Goal: Task Accomplishment & Management: Manage account settings

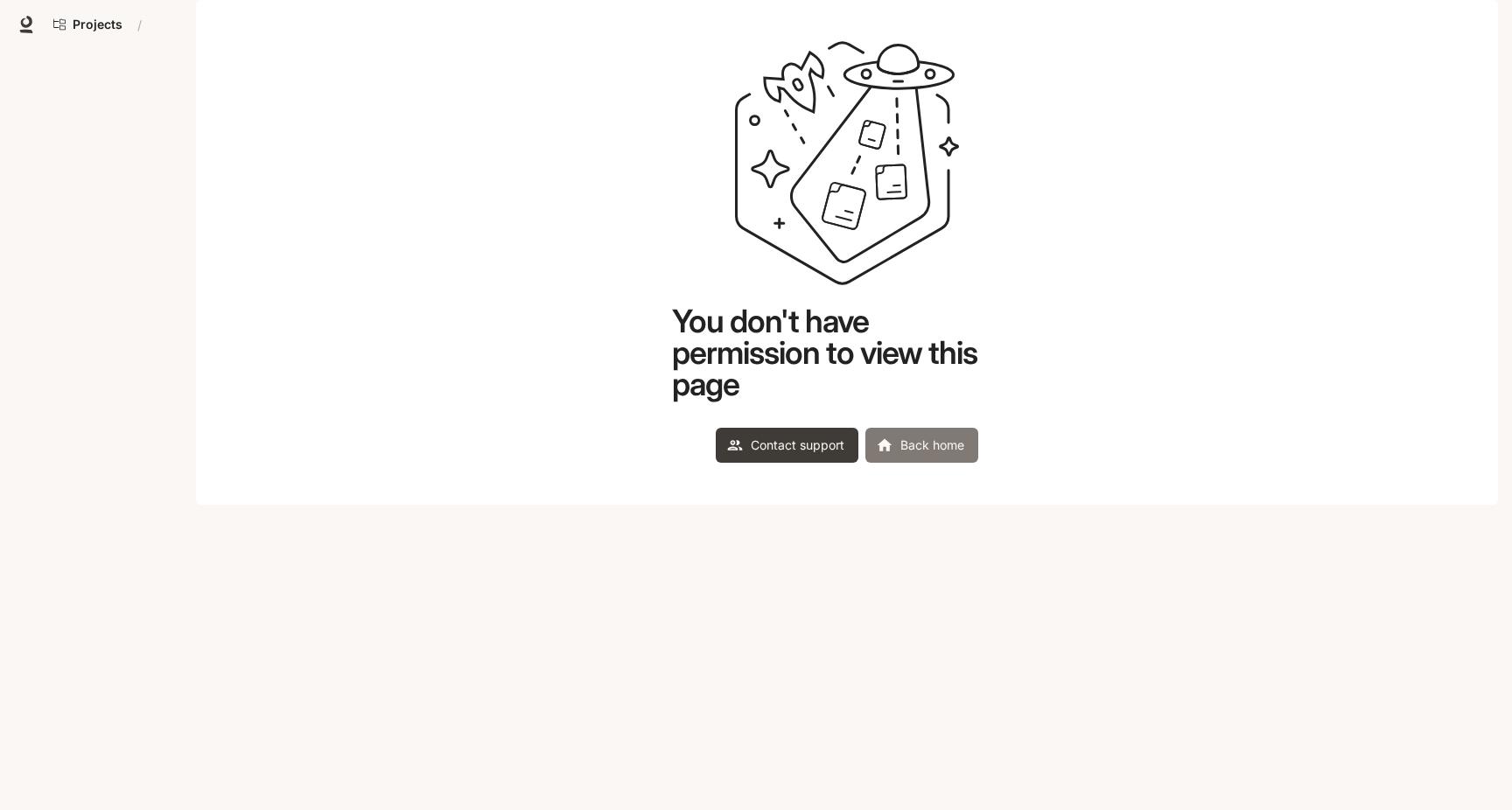
click at [962, 463] on link "Back home" at bounding box center [921, 446] width 113 height 35
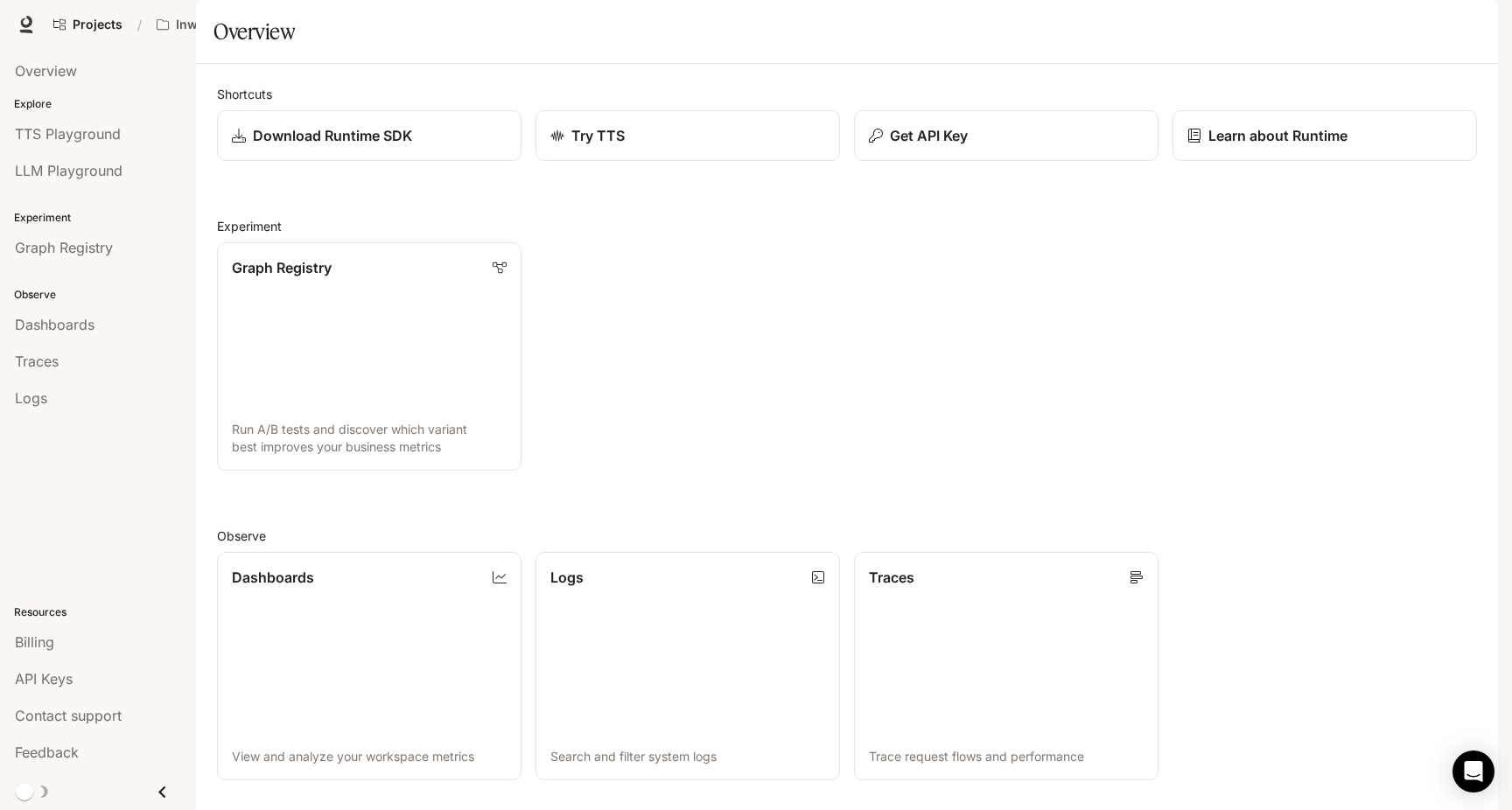
click at [1468, 27] on icon "button" at bounding box center [1474, 24] width 14 height 14
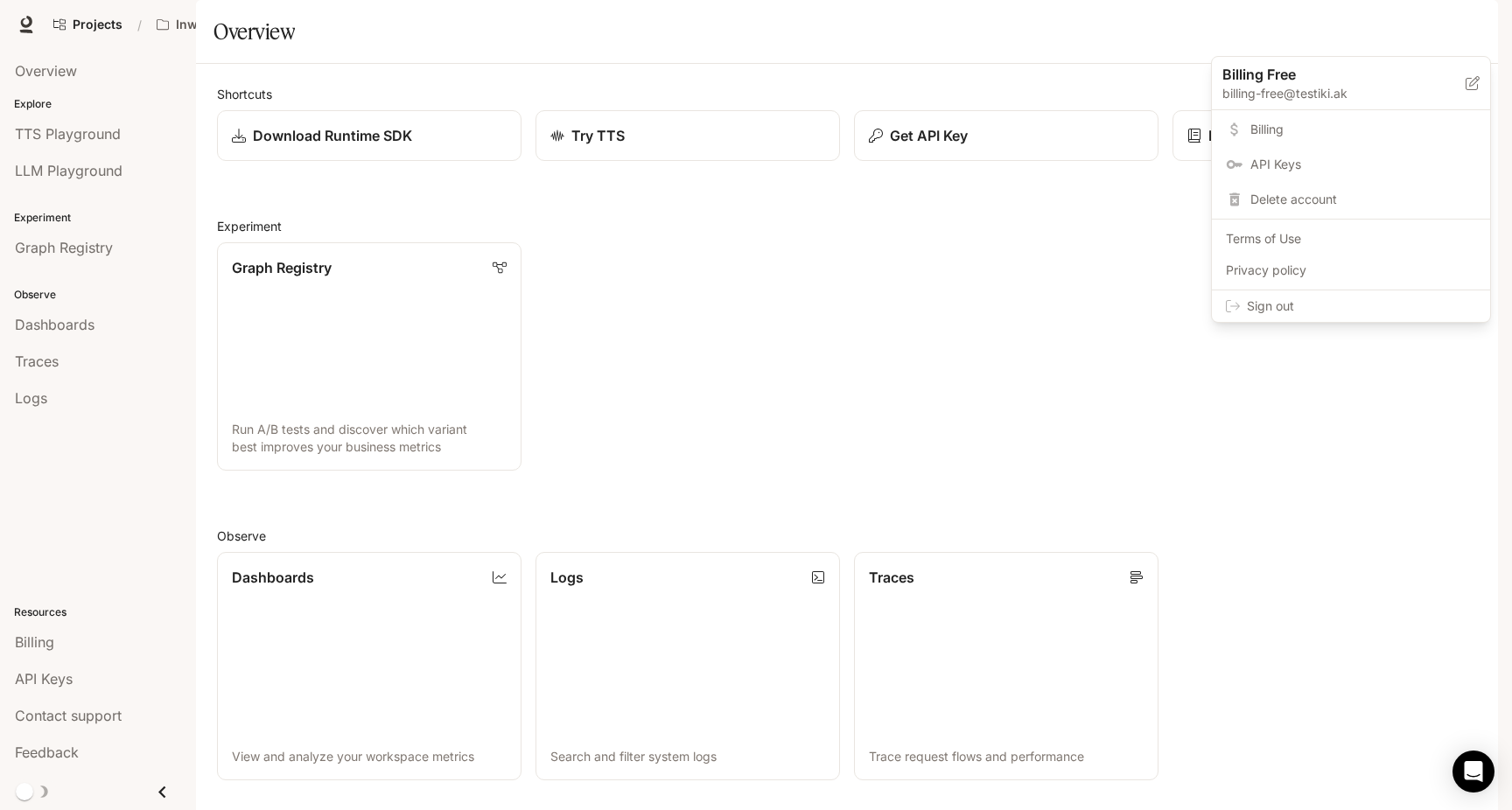
click at [886, 439] on div at bounding box center [756, 405] width 1512 height 810
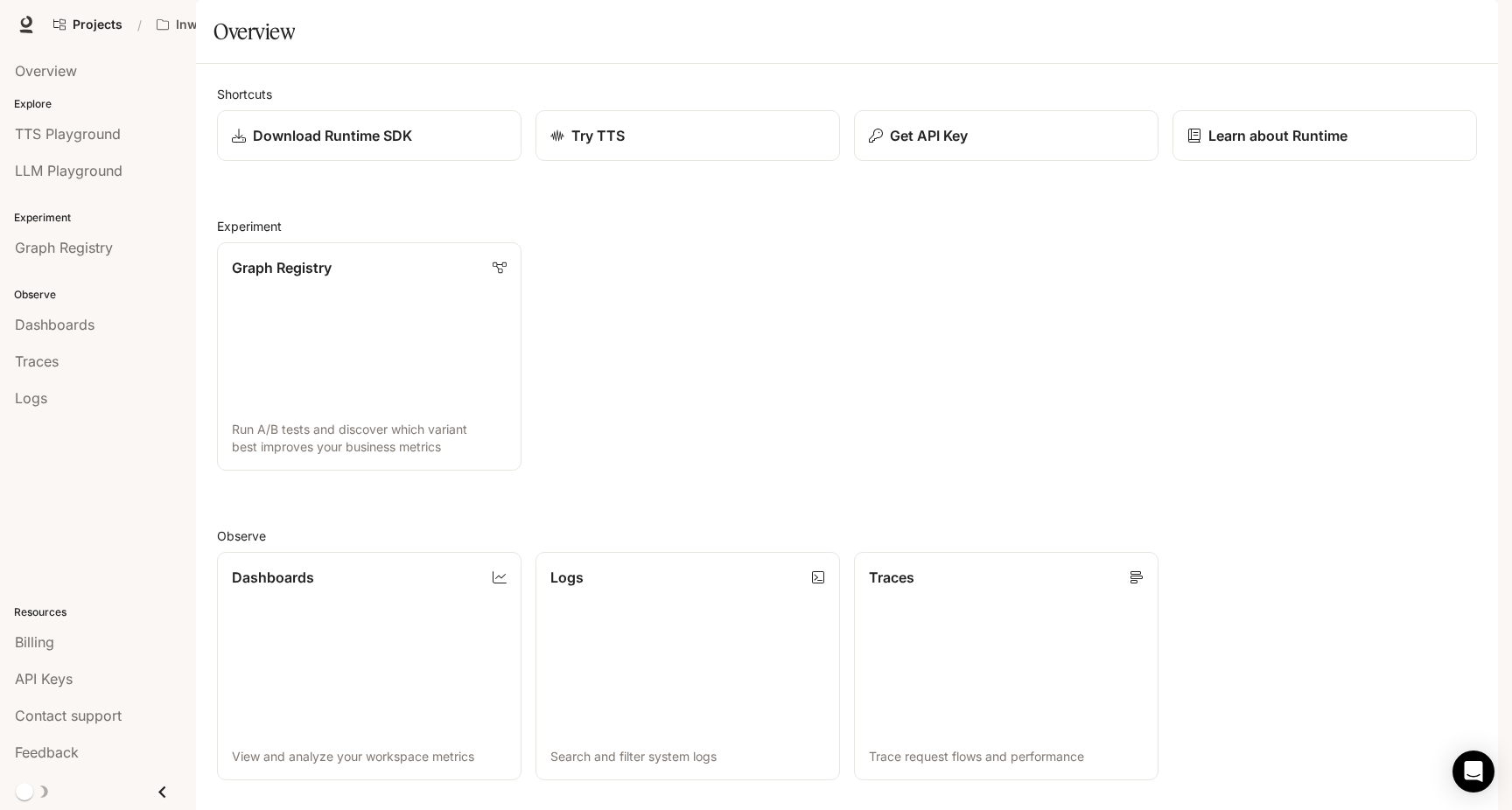
click at [1470, 27] on icon "button" at bounding box center [1475, 25] width 10 height 10
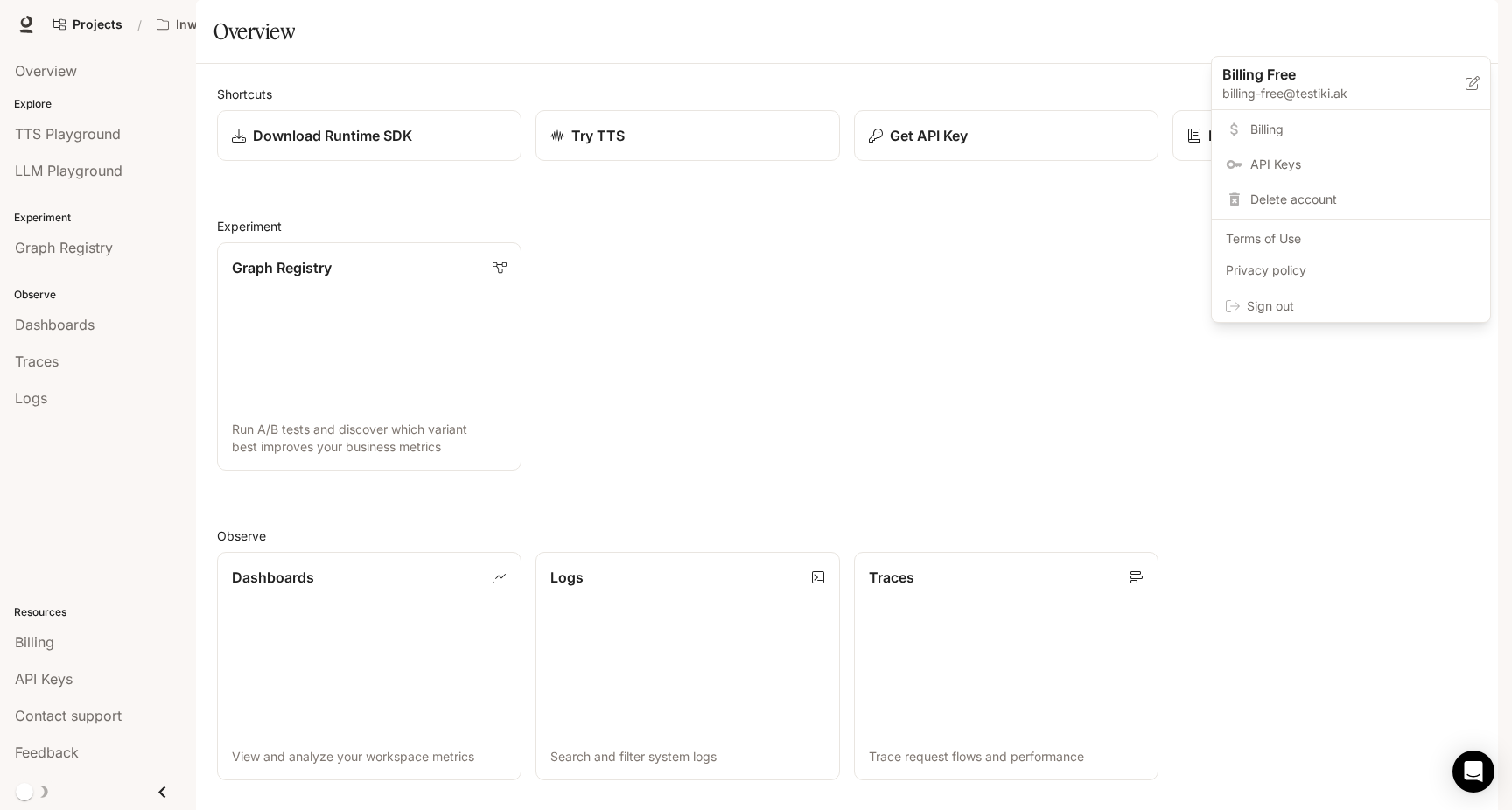
click at [1256, 164] on span "API Keys" at bounding box center [1363, 165] width 225 height 18
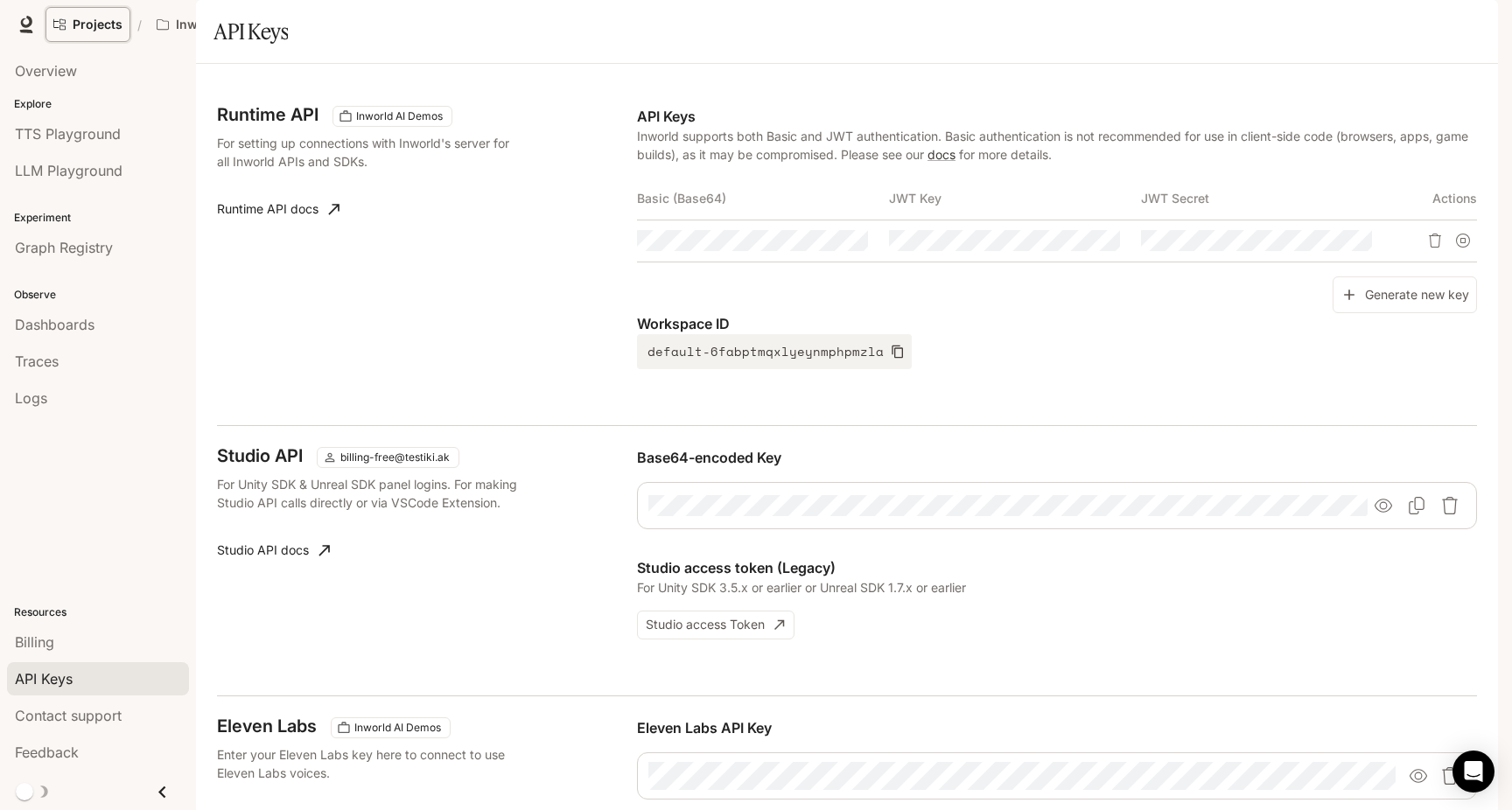
click at [110, 28] on span "Projects" at bounding box center [97, 24] width 50 height 15
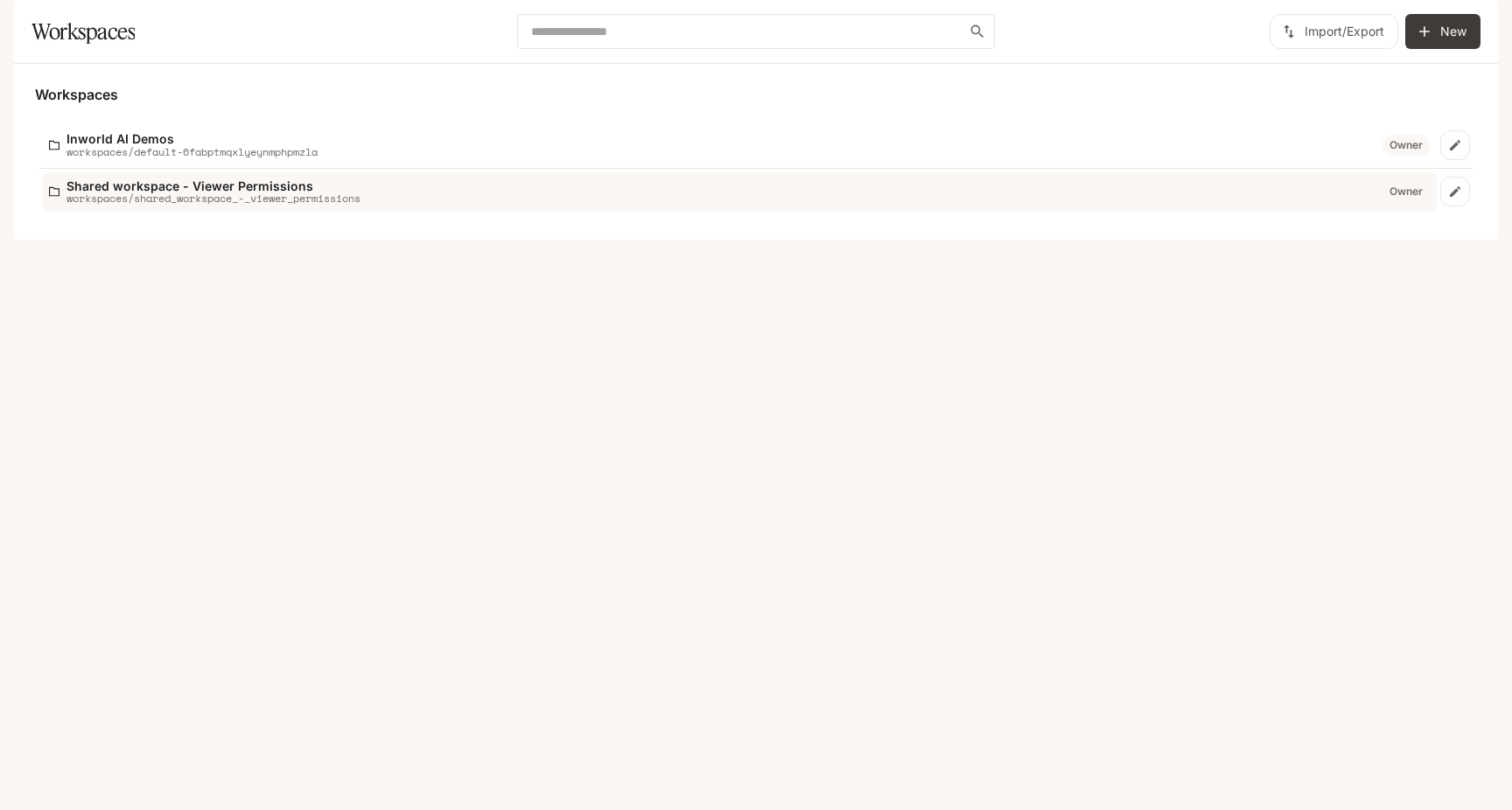
click at [152, 204] on p "workspaces/shared_workspace_-_viewer_permissions" at bounding box center [214, 199] width 294 height 12
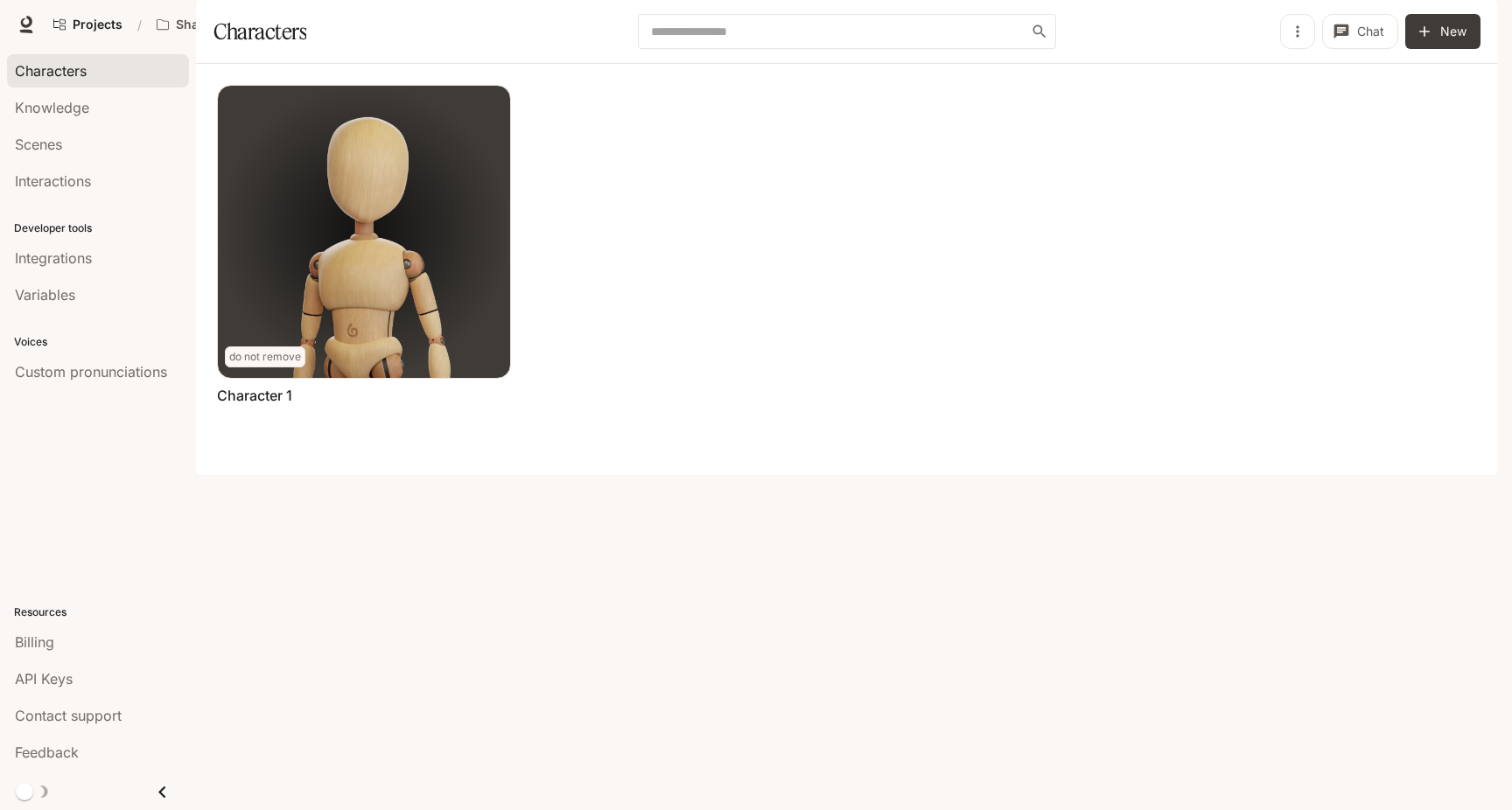
click at [1477, 21] on icon "button" at bounding box center [1474, 24] width 14 height 14
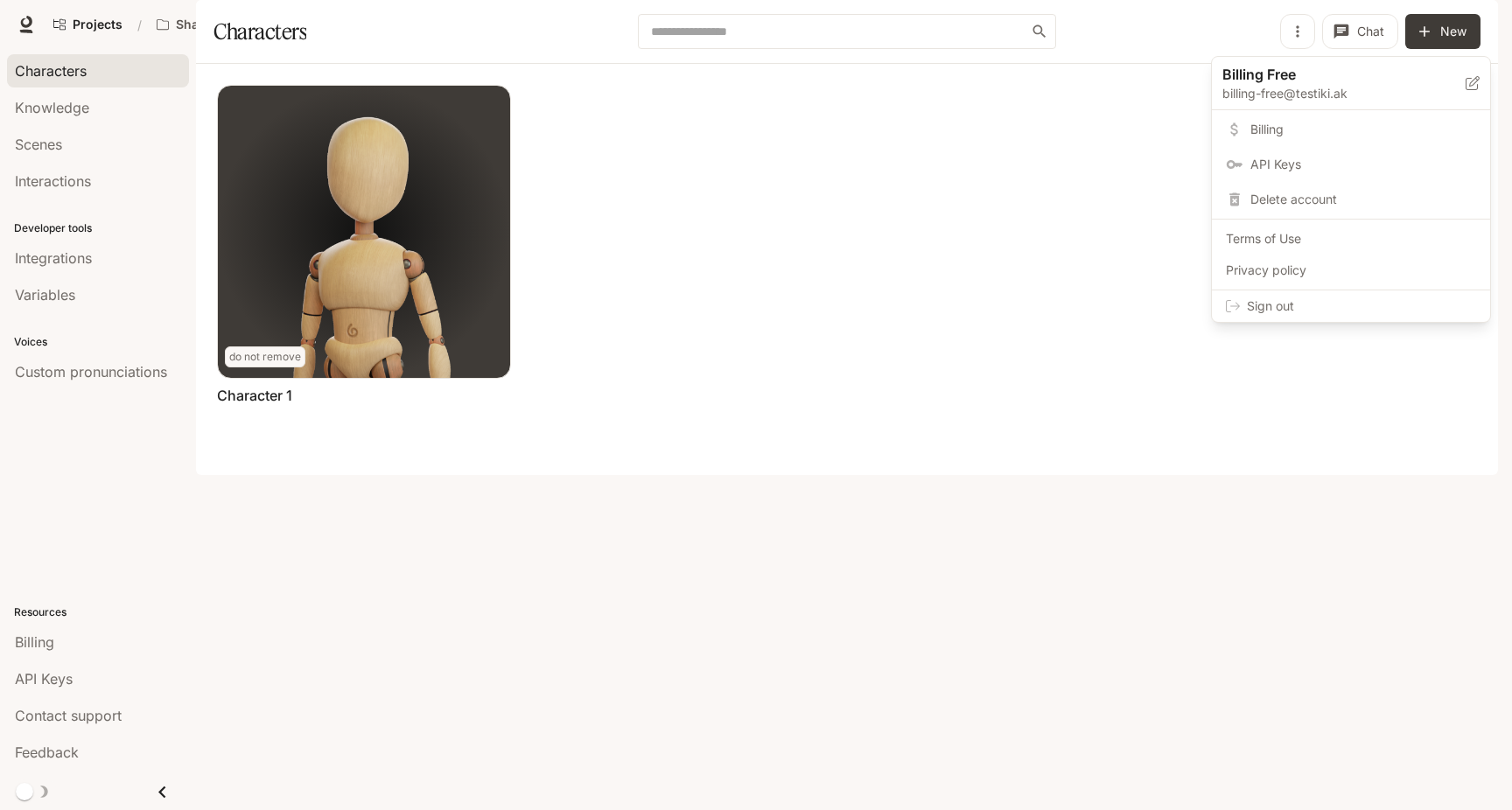
click at [1256, 164] on span "API Keys" at bounding box center [1363, 165] width 225 height 18
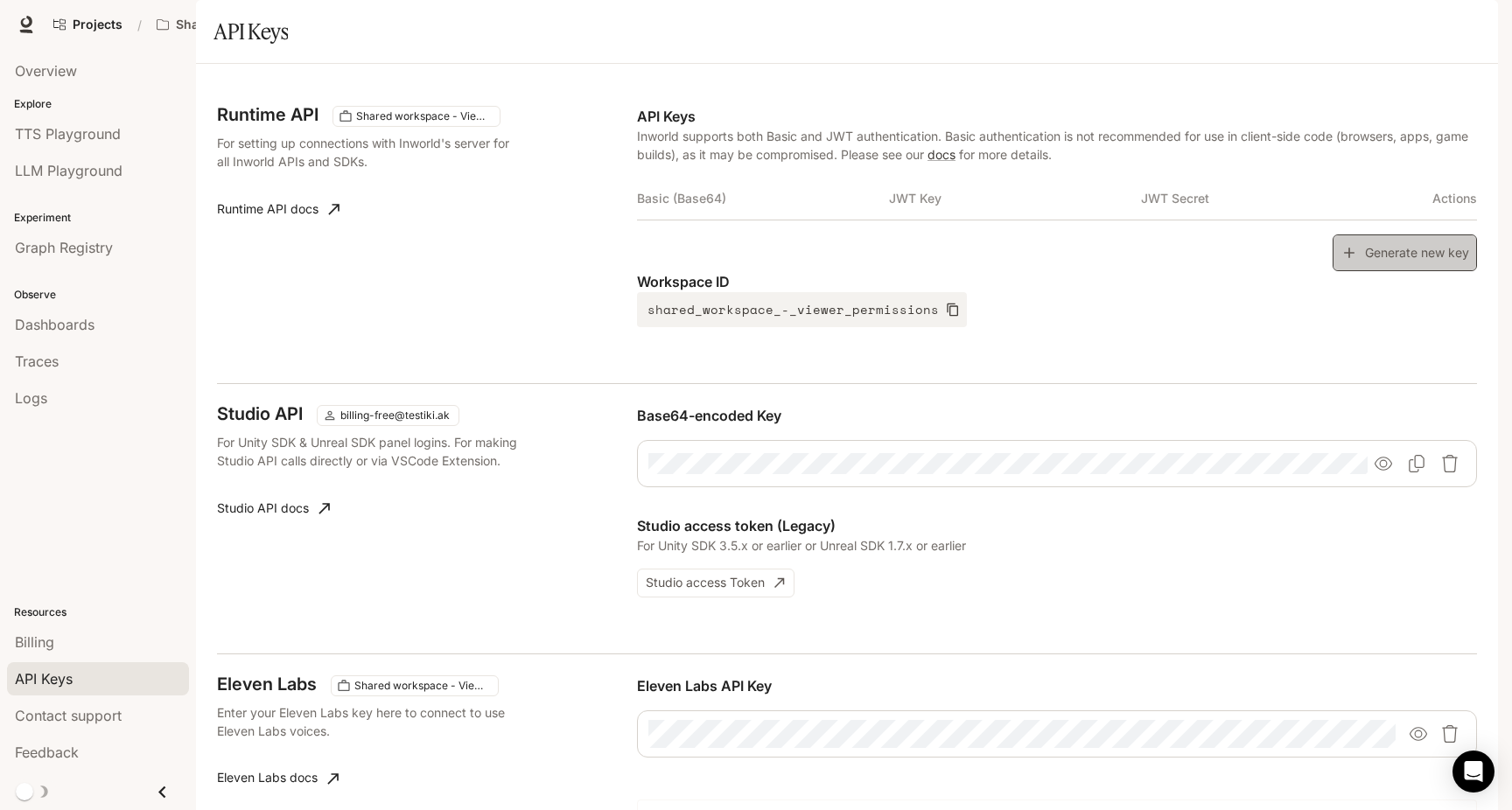
click at [1378, 272] on button "Generate new key" at bounding box center [1404, 253] width 144 height 37
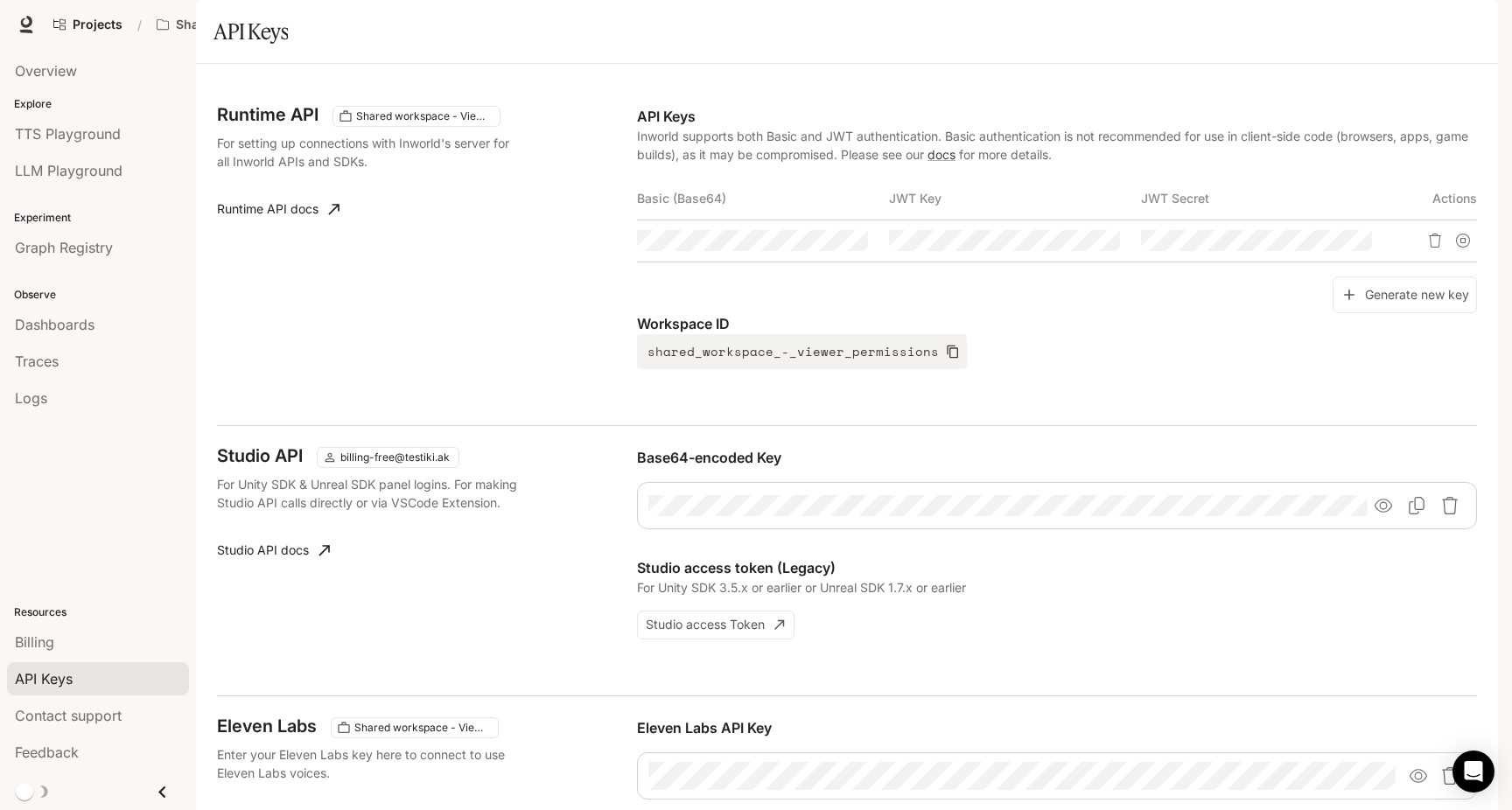
click at [1465, 25] on div "button" at bounding box center [1474, 24] width 24 height 24
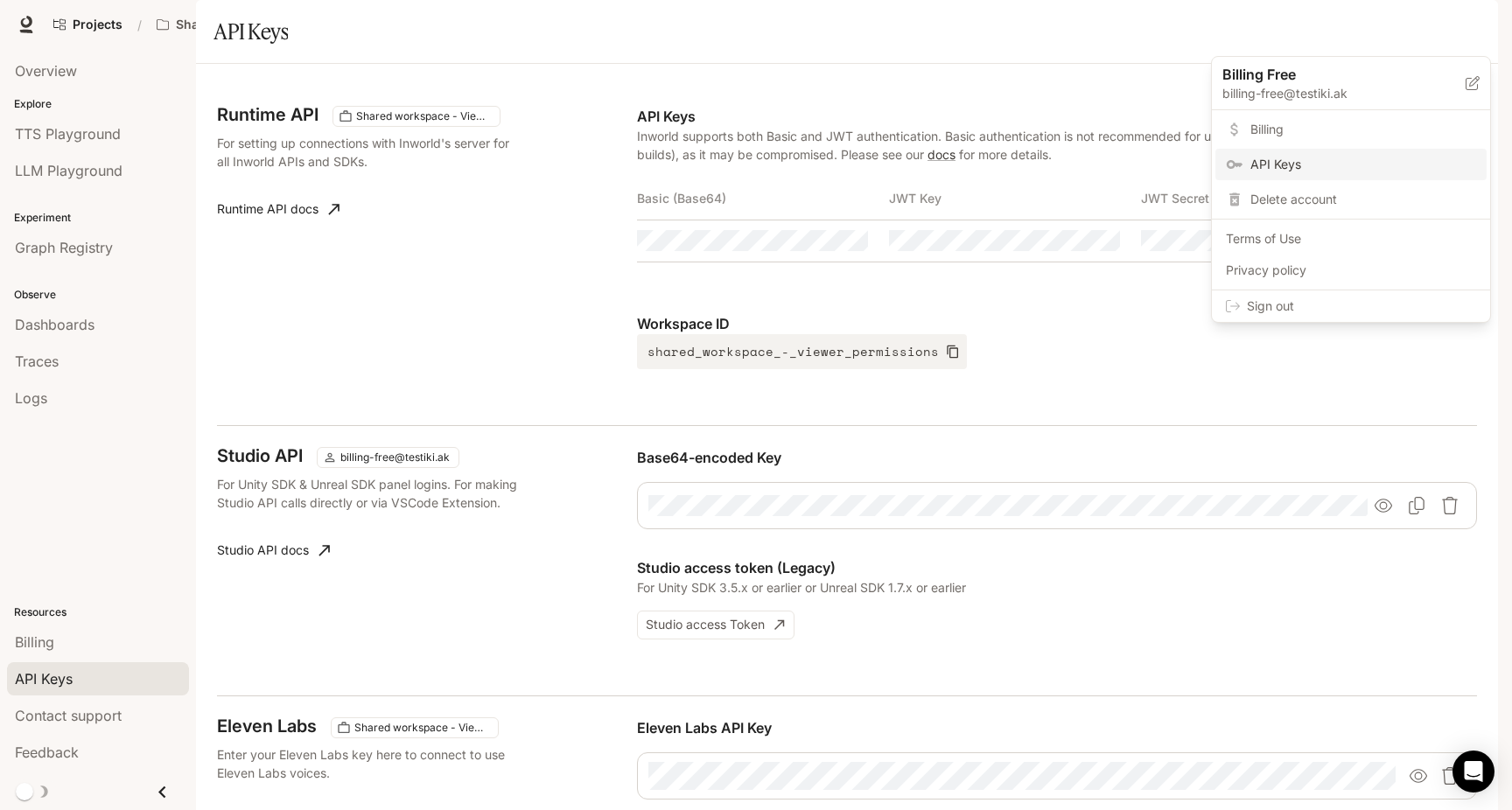
click at [1320, 308] on span "Sign out" at bounding box center [1362, 307] width 229 height 18
